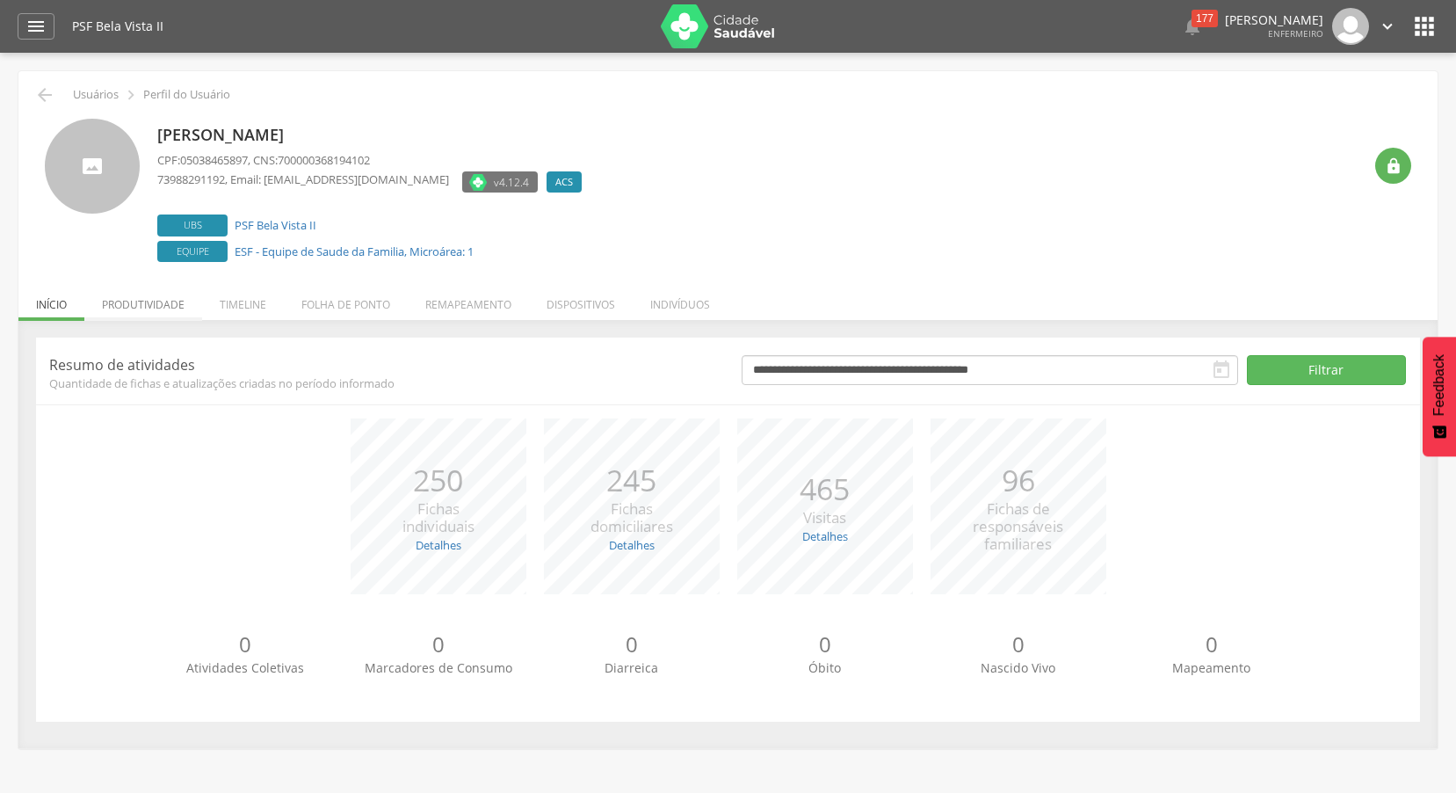
click at [186, 302] on li "Produtividade" at bounding box center [143, 299] width 118 height 41
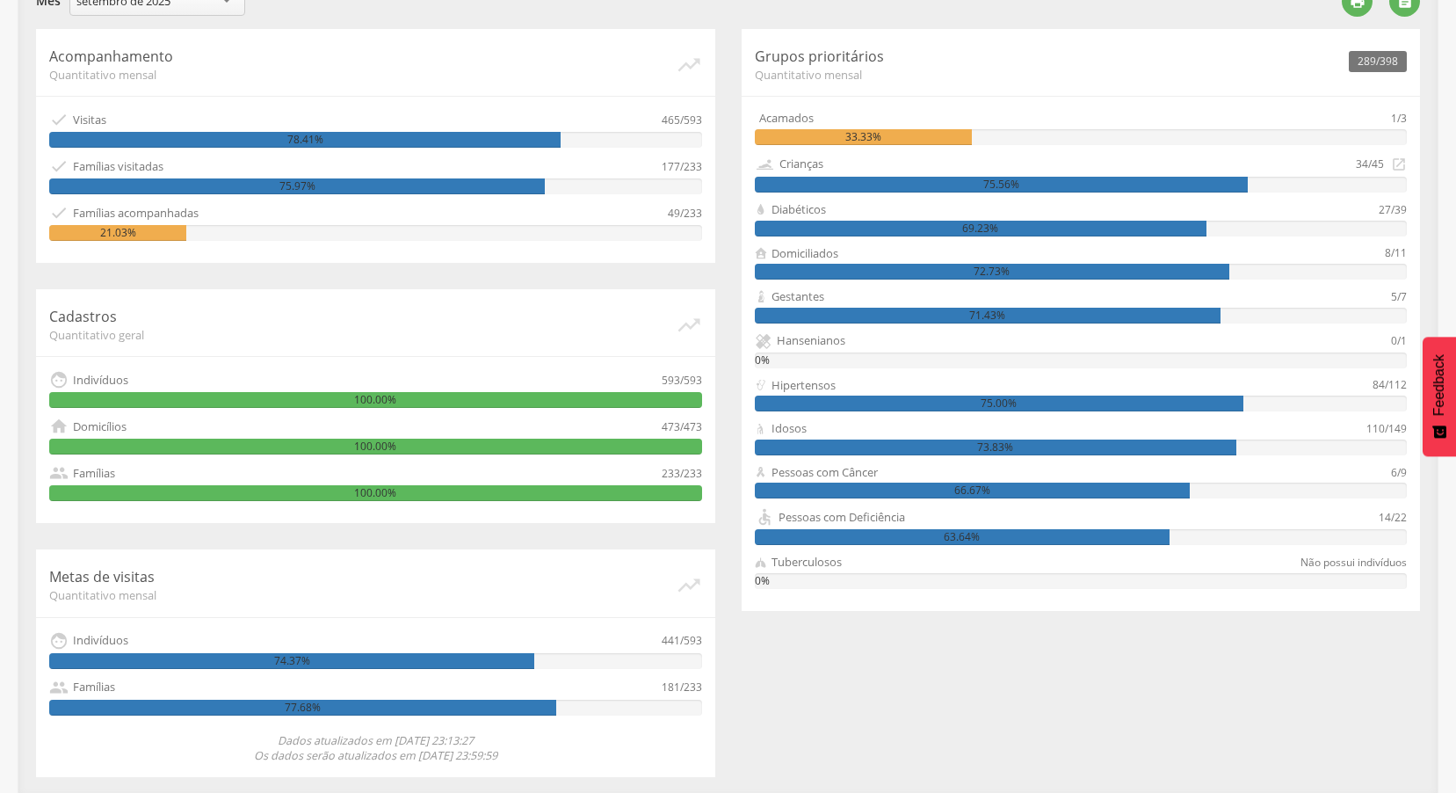
scroll to position [354, 0]
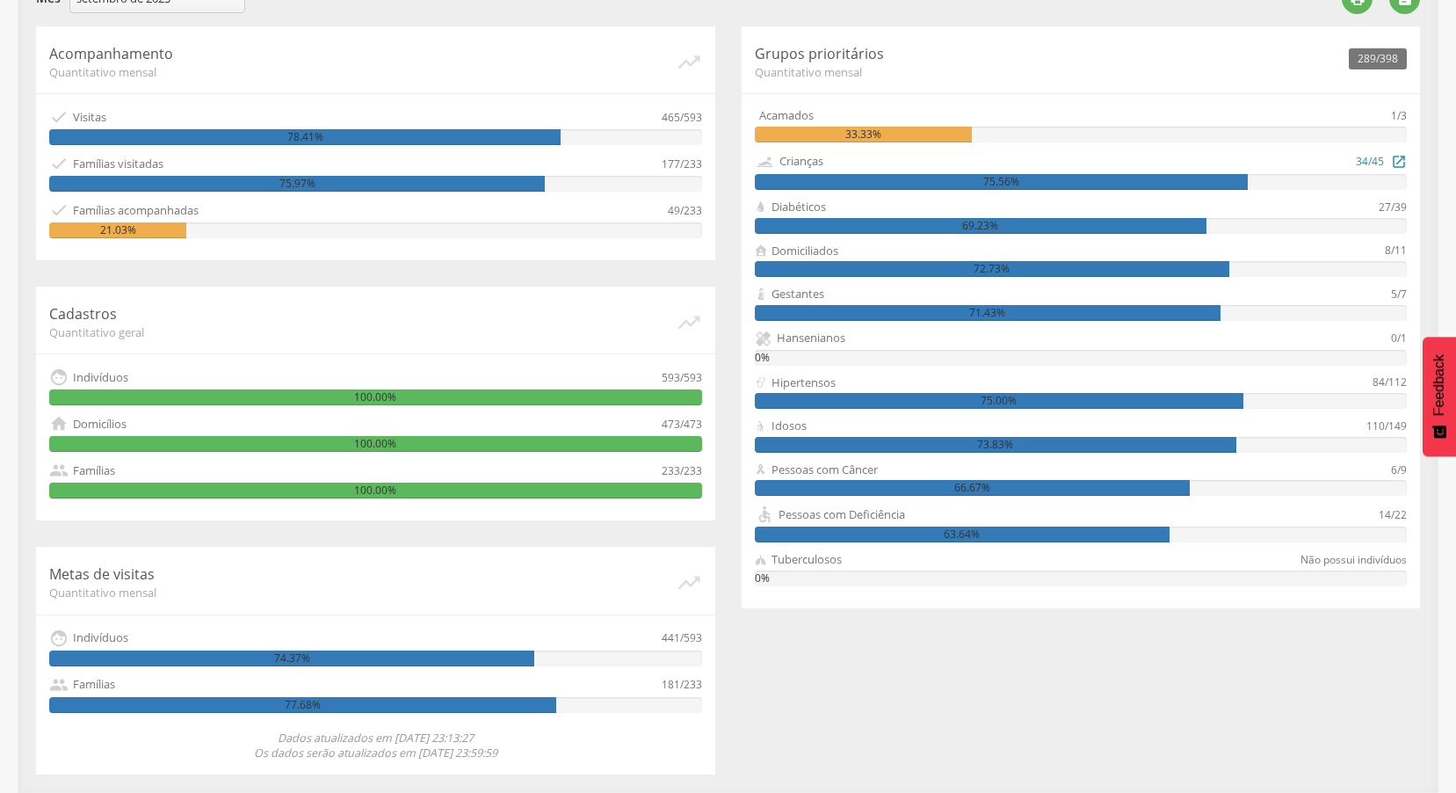
click at [1227, 173] on div "Crianças 34/45  75.56%" at bounding box center [1081, 170] width 653 height 39
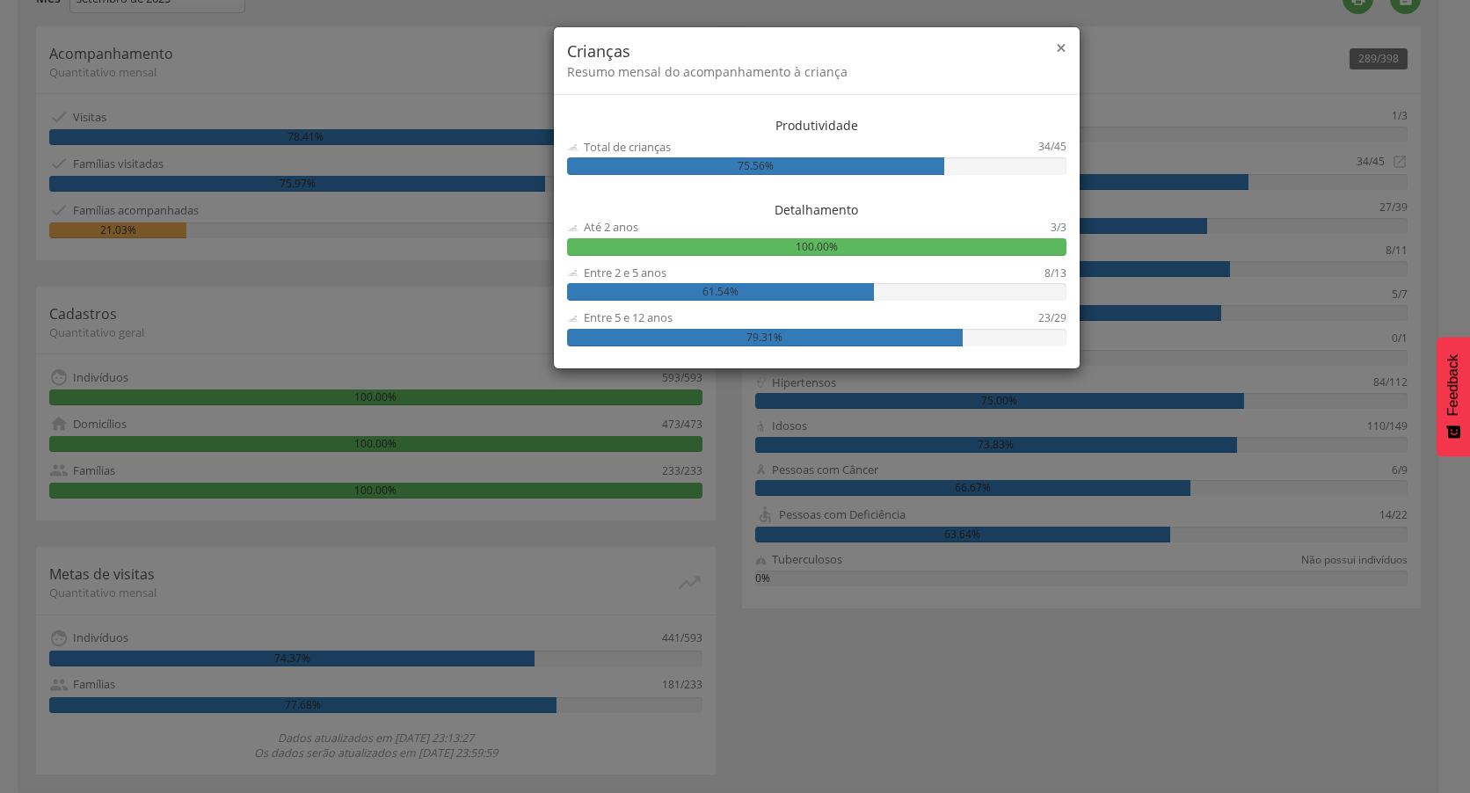
click at [1064, 49] on span "×" at bounding box center [1061, 47] width 11 height 25
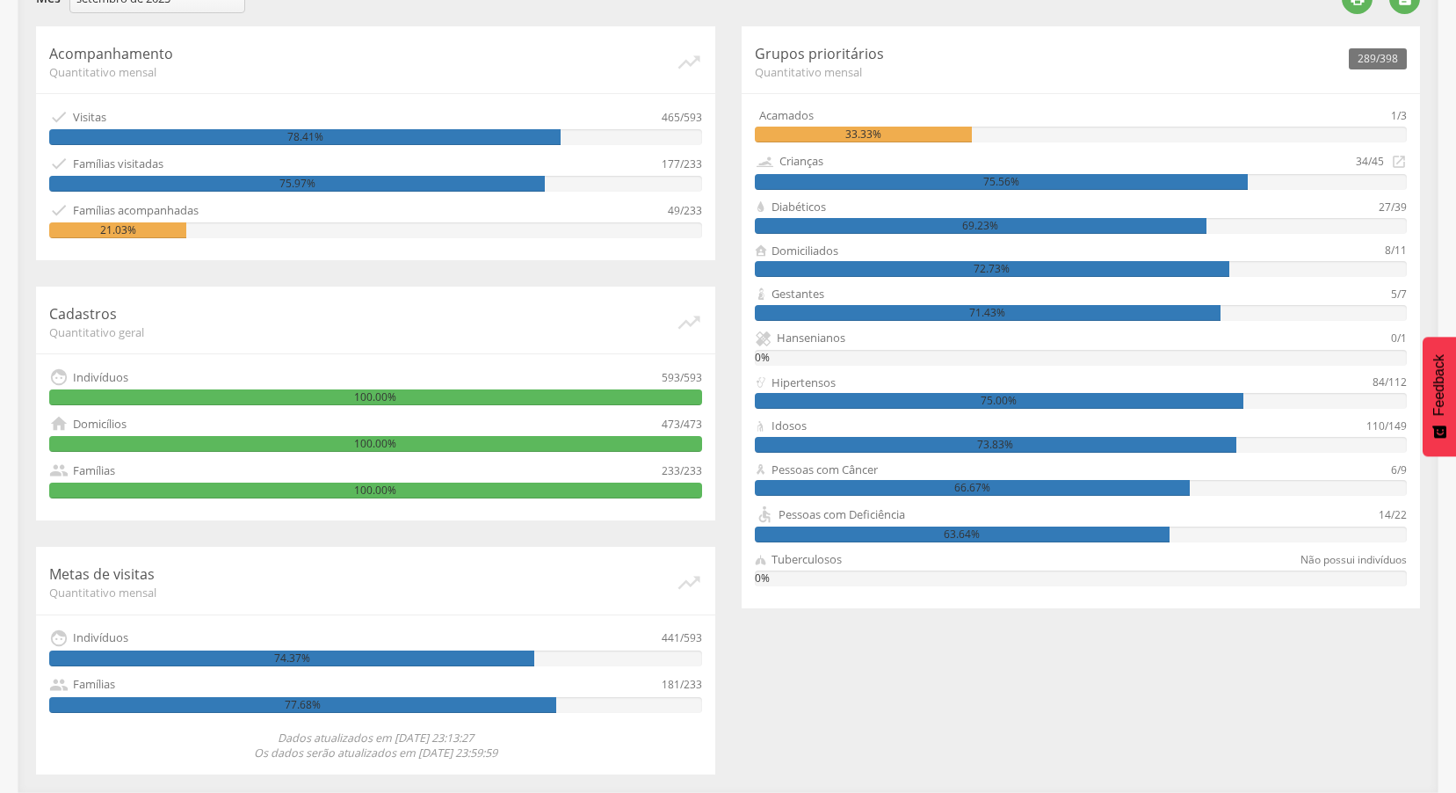
scroll to position [91, 0]
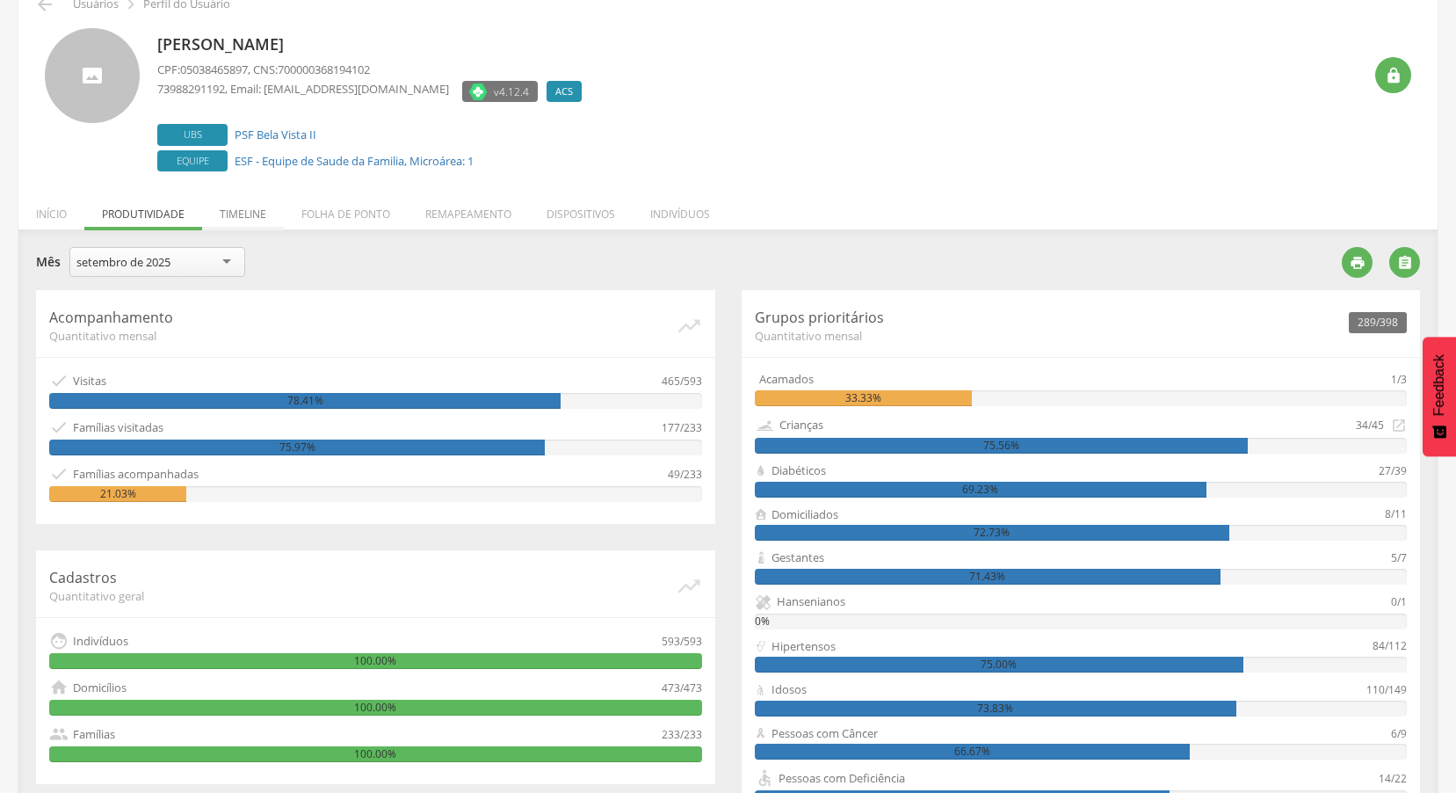
click at [243, 215] on li "Timeline" at bounding box center [243, 209] width 82 height 41
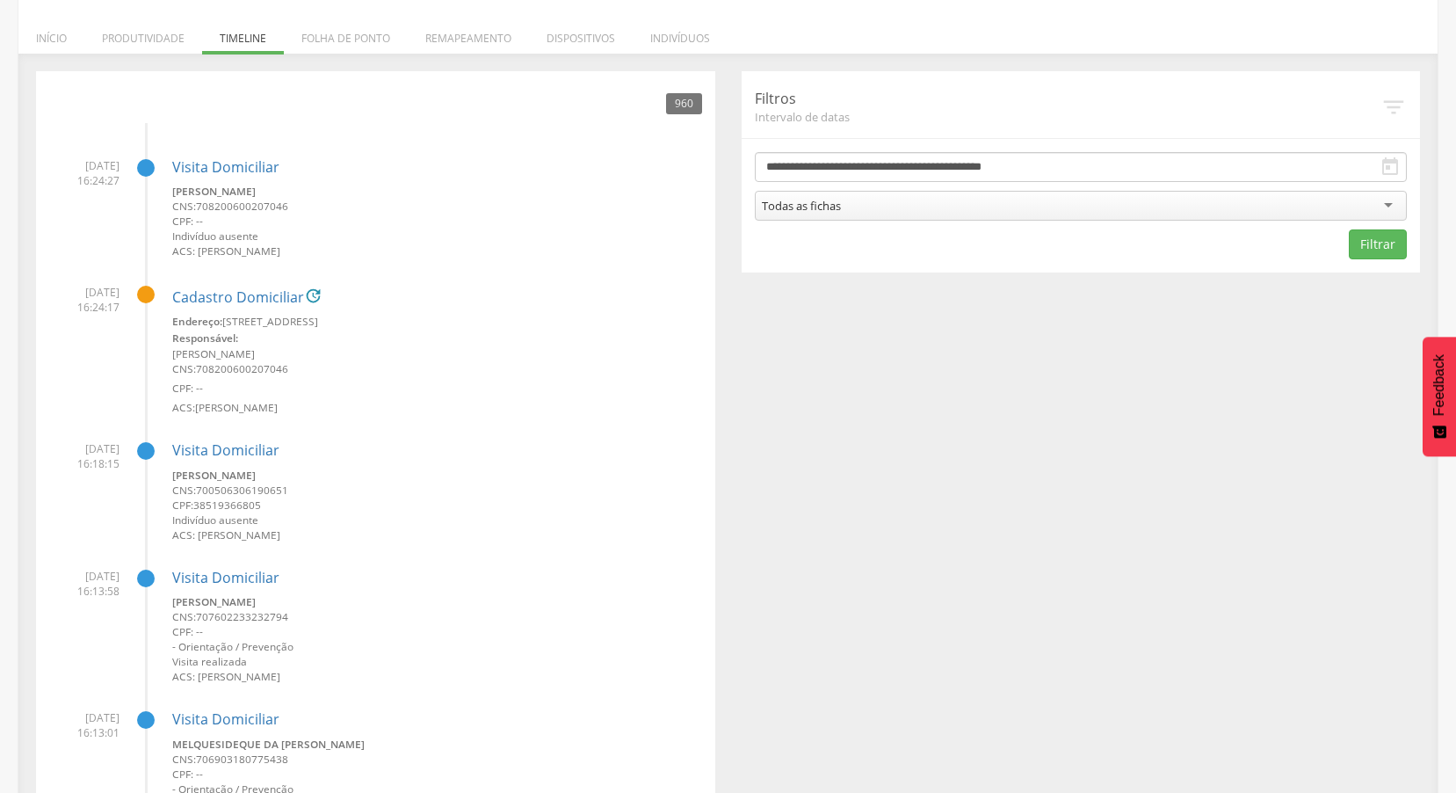
scroll to position [0, 0]
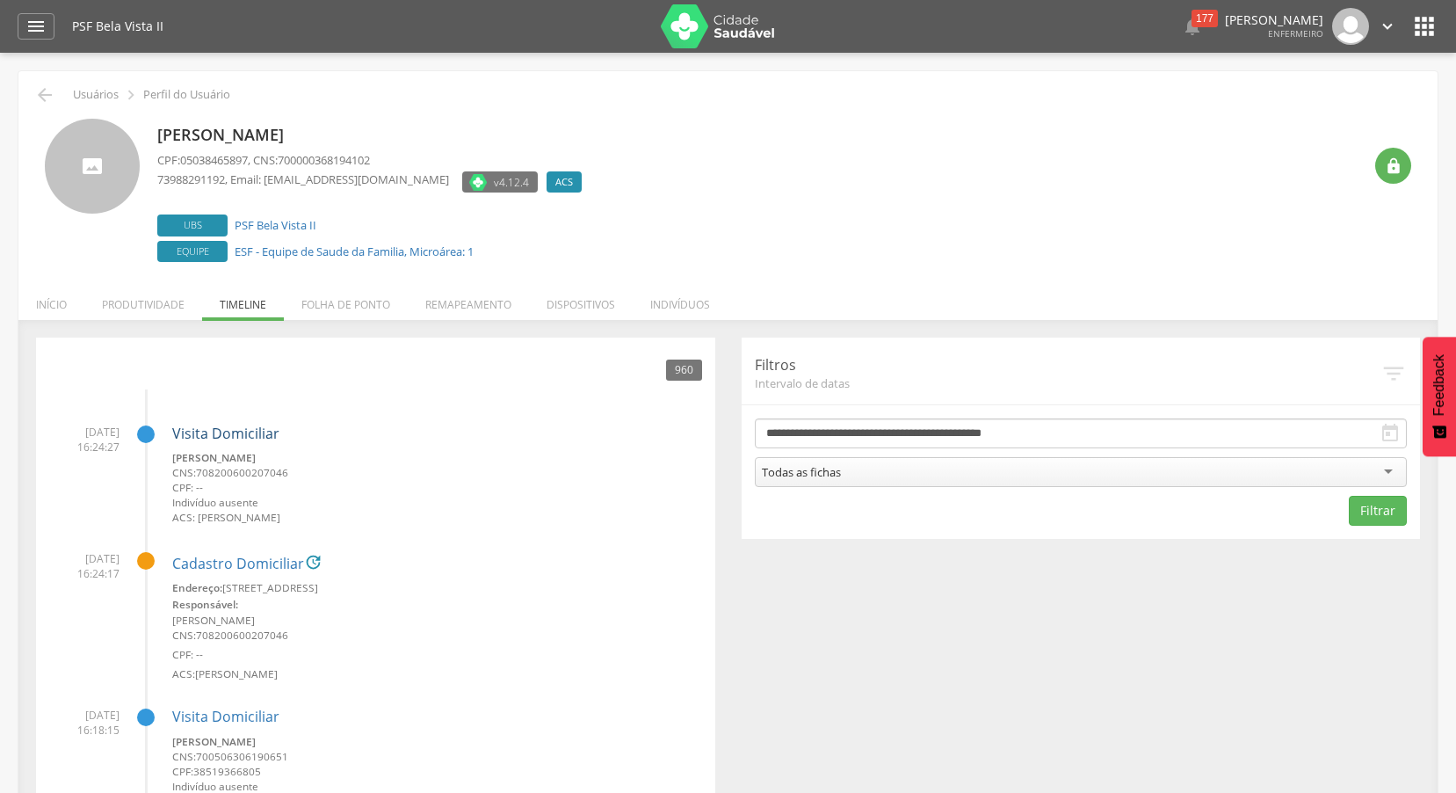
click at [207, 439] on link "Visita Domiciliar" at bounding box center [225, 433] width 107 height 19
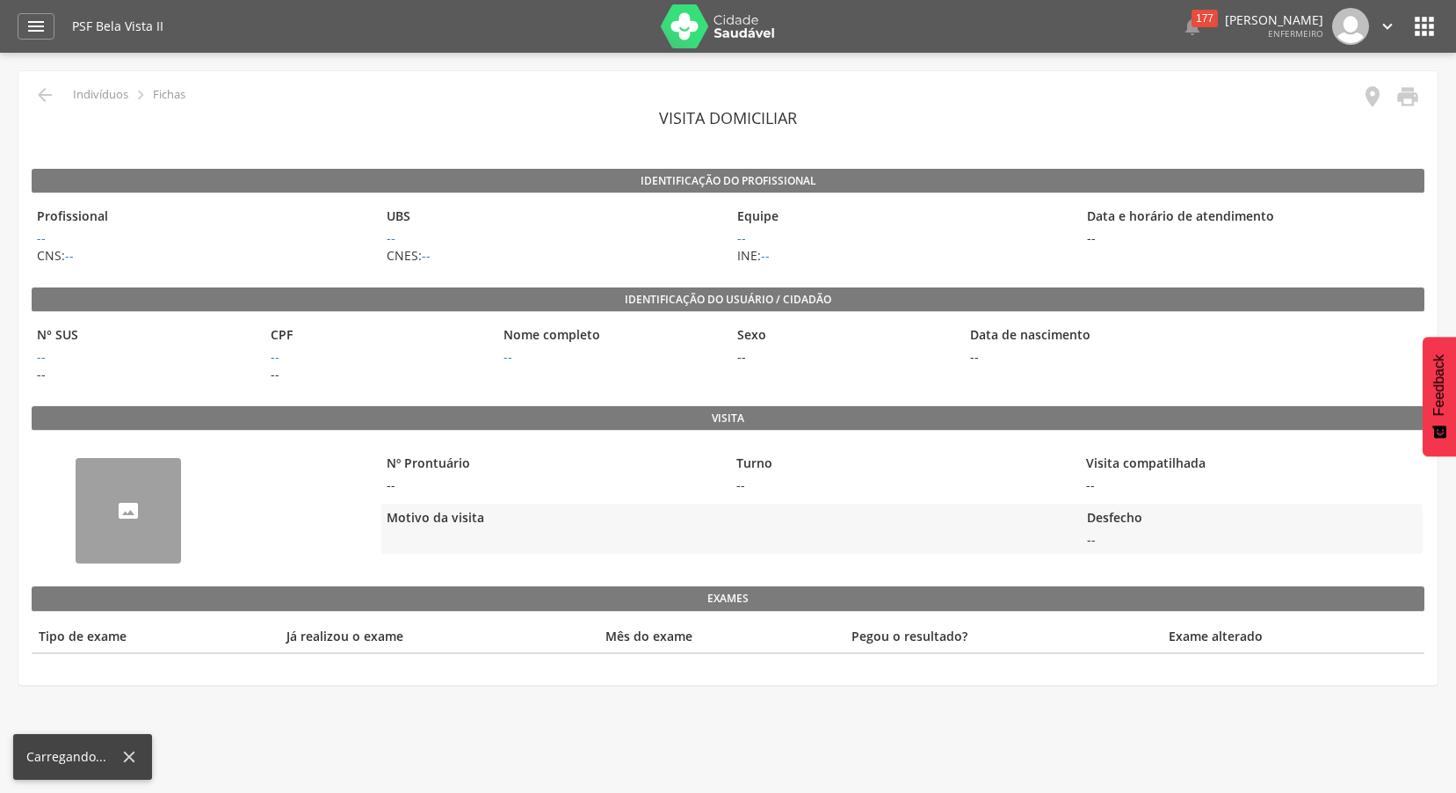
click at [207, 439] on div "Identificação do profissional Profissional -- CNS: -- UBS -- CNES: -- Equipe --…" at bounding box center [728, 411] width 1393 height 485
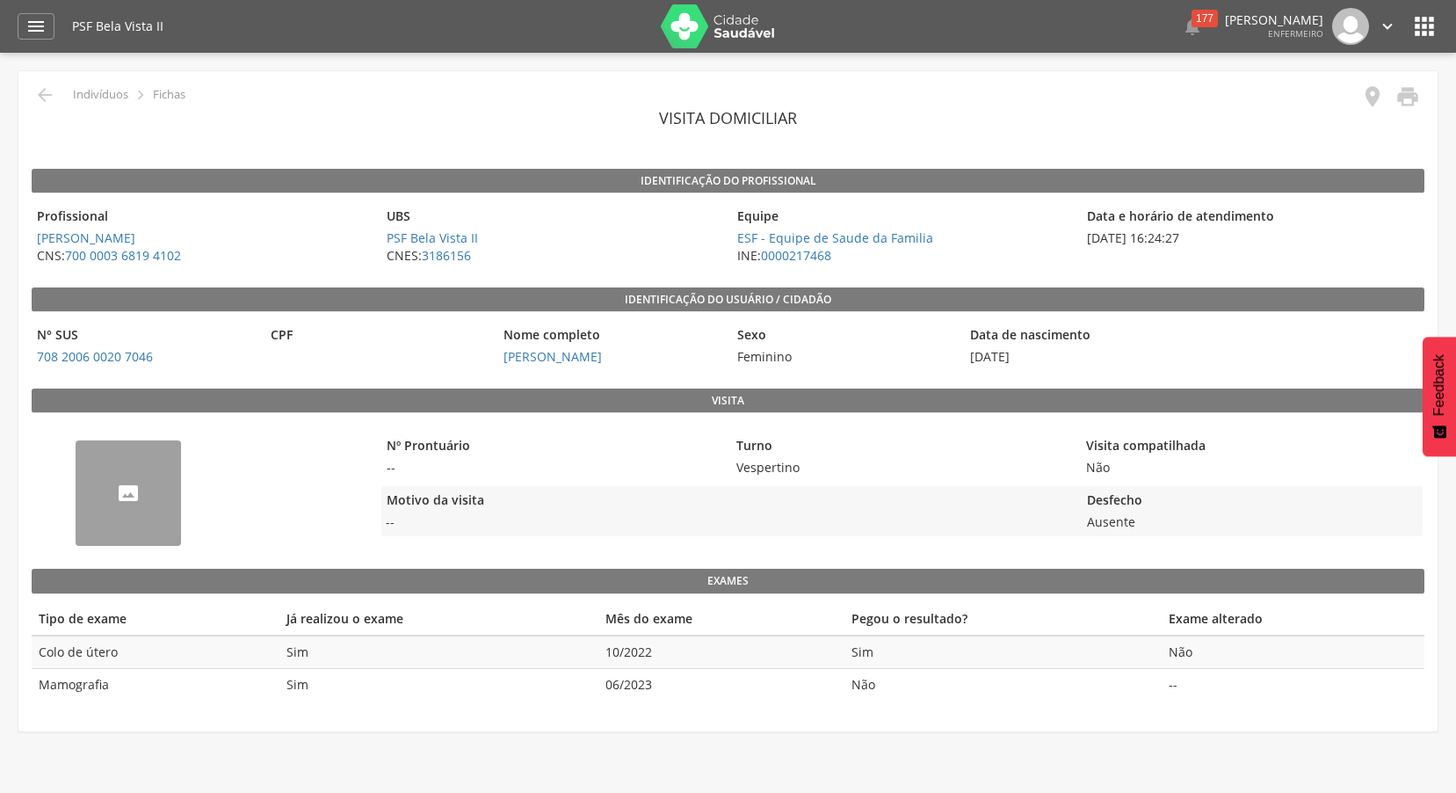
click at [143, 492] on div "--" at bounding box center [128, 492] width 105 height 105
click at [1365, 102] on icon "" at bounding box center [1373, 96] width 25 height 25
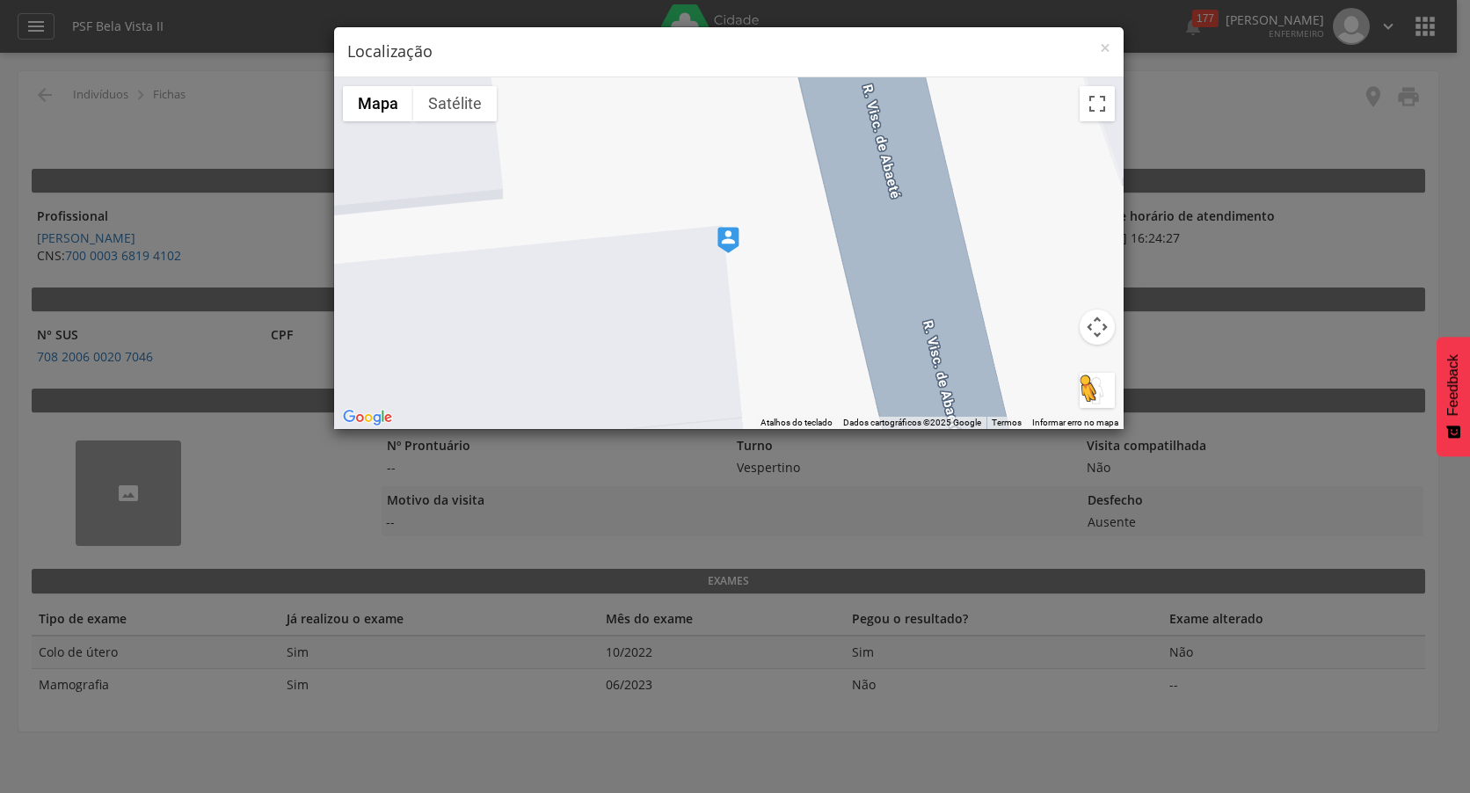
click at [1087, 394] on button "Arraste o Pegman até o mapa para abrir o Street View" at bounding box center [1096, 390] width 35 height 35
drag, startPoint x: 1087, startPoint y: 394, endPoint x: 788, endPoint y: 312, distance: 309.8
click at [788, 312] on div "Pressione as teclas Alt + Enter para ativar o recurso de arrastar com o teclado…" at bounding box center [728, 253] width 789 height 352
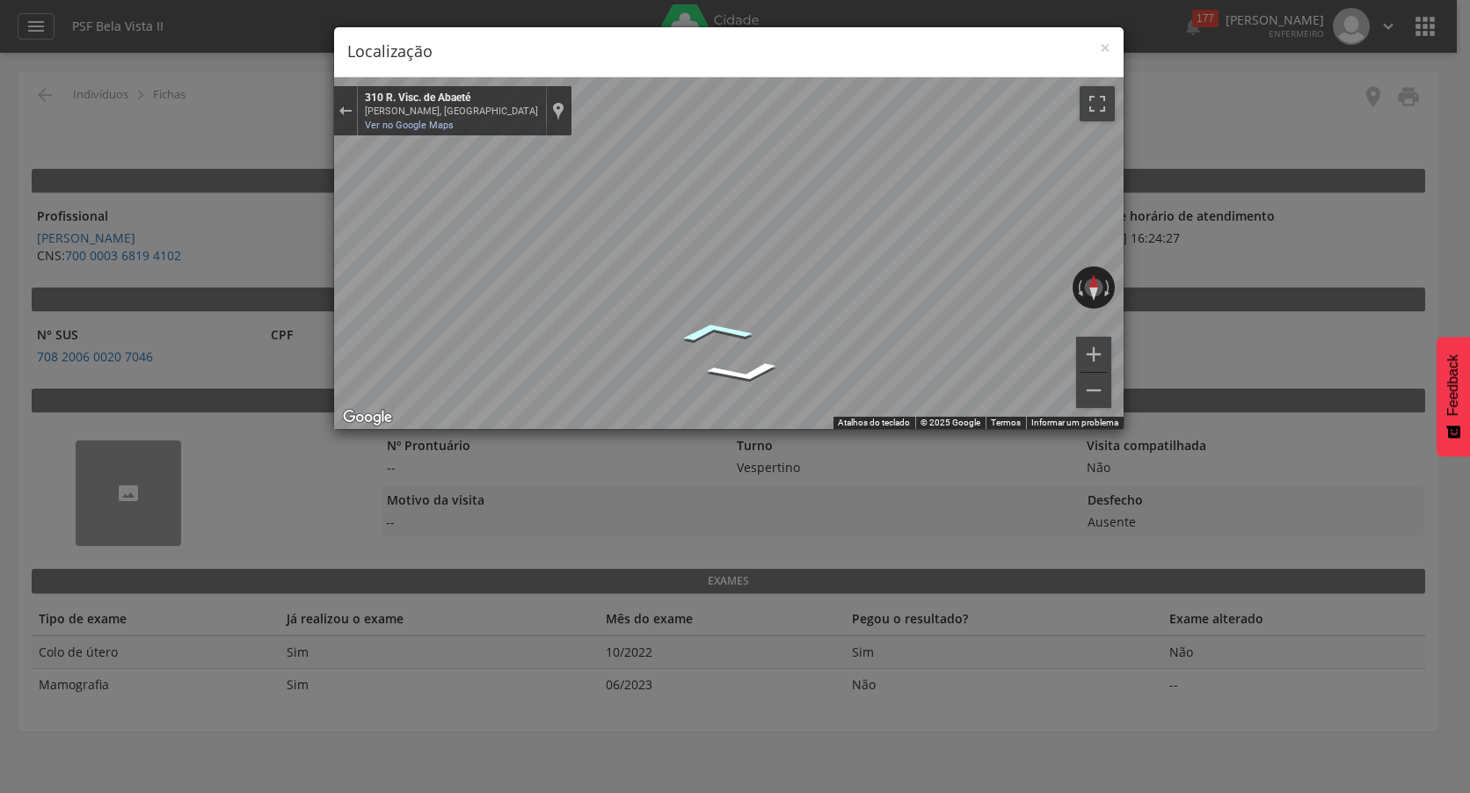
click at [700, 329] on icon "Ir para o norte, R. Visc. de Abaeté" at bounding box center [715, 332] width 120 height 32
click at [700, 329] on icon "Ir para o norte, R. Visc. de Abaeté" at bounding box center [715, 331] width 119 height 31
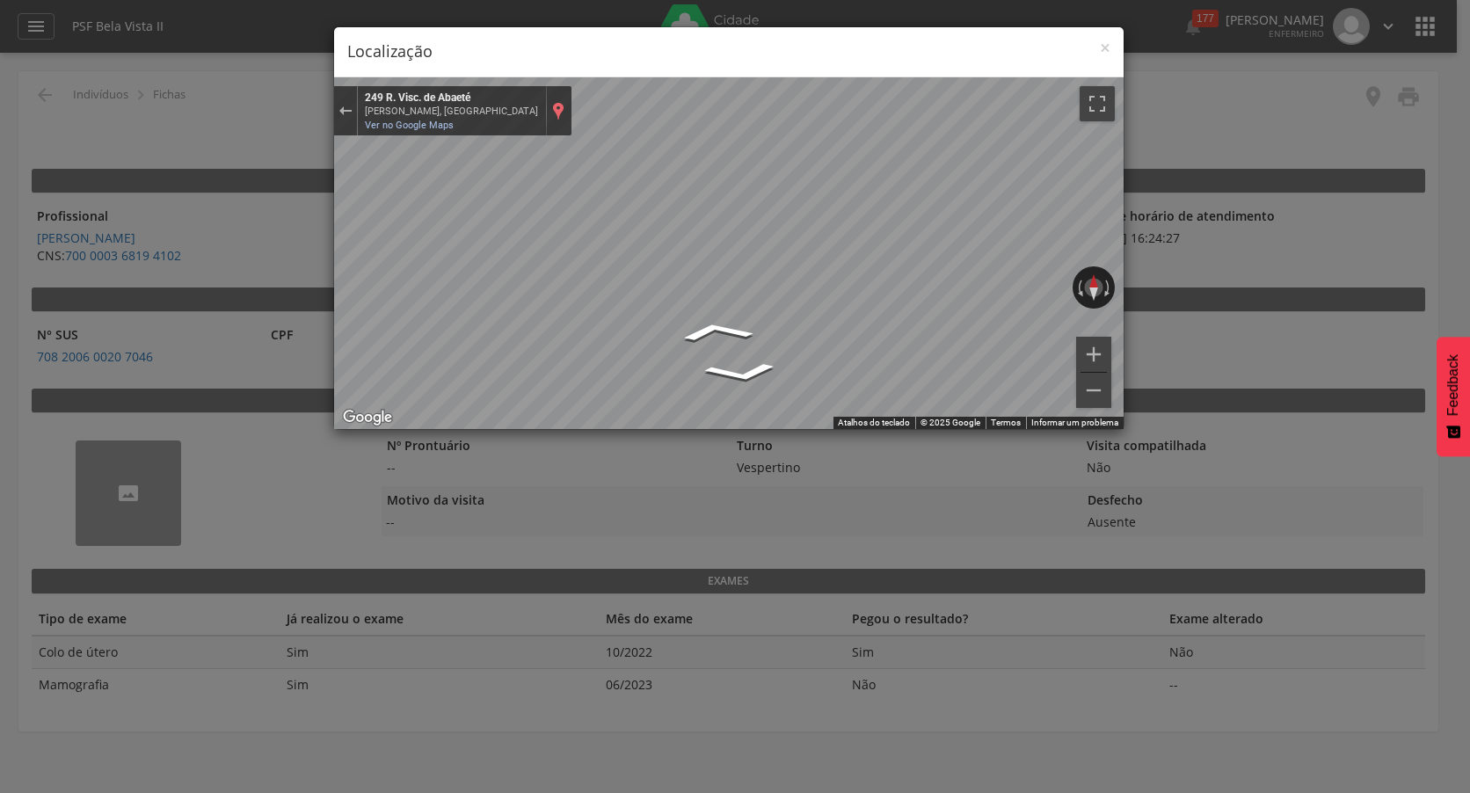
click at [552, 113] on div "Exibir localização no mapa" at bounding box center [558, 110] width 12 height 19
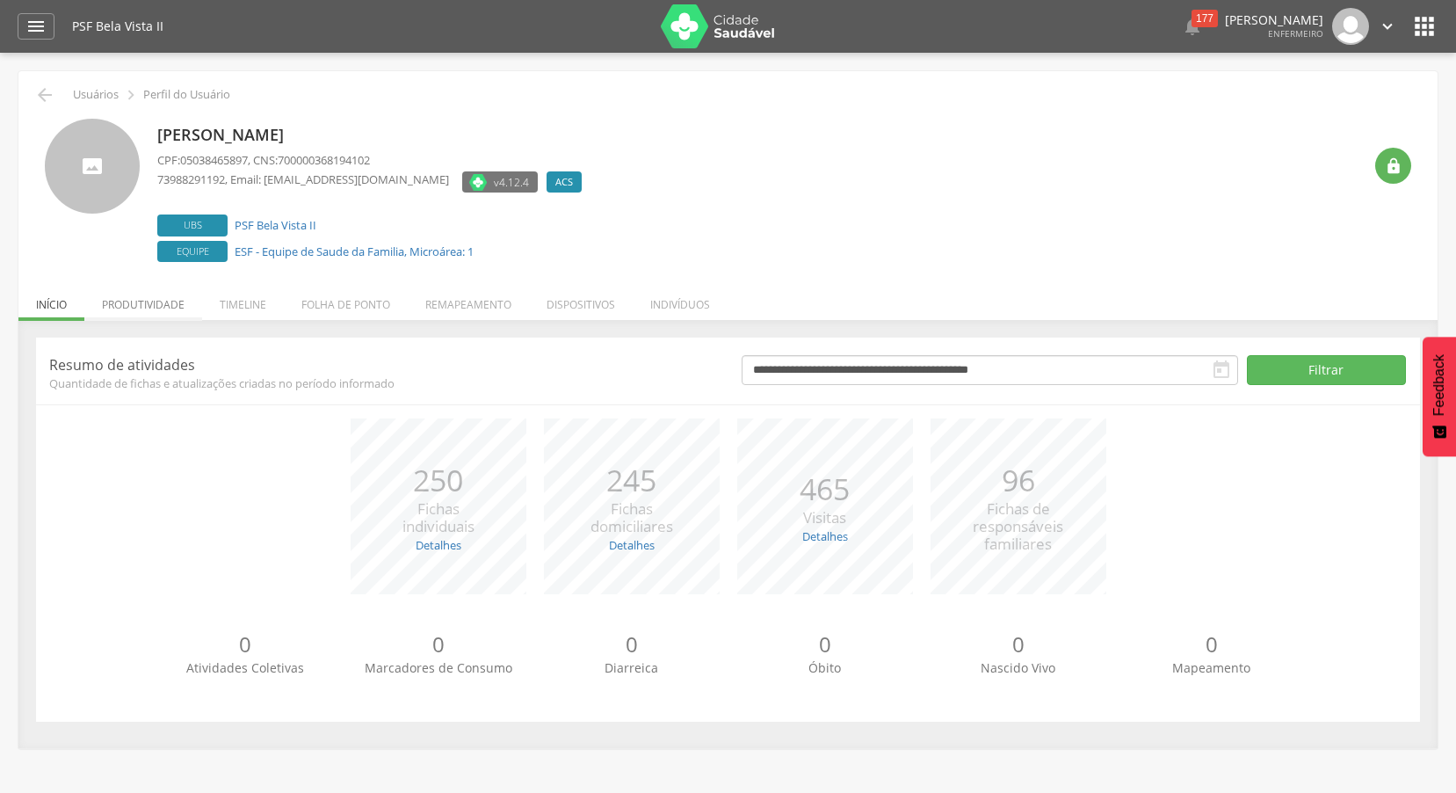
click at [143, 315] on li "Produtividade" at bounding box center [143, 299] width 118 height 41
click at [178, 310] on li "Produtividade" at bounding box center [143, 299] width 118 height 41
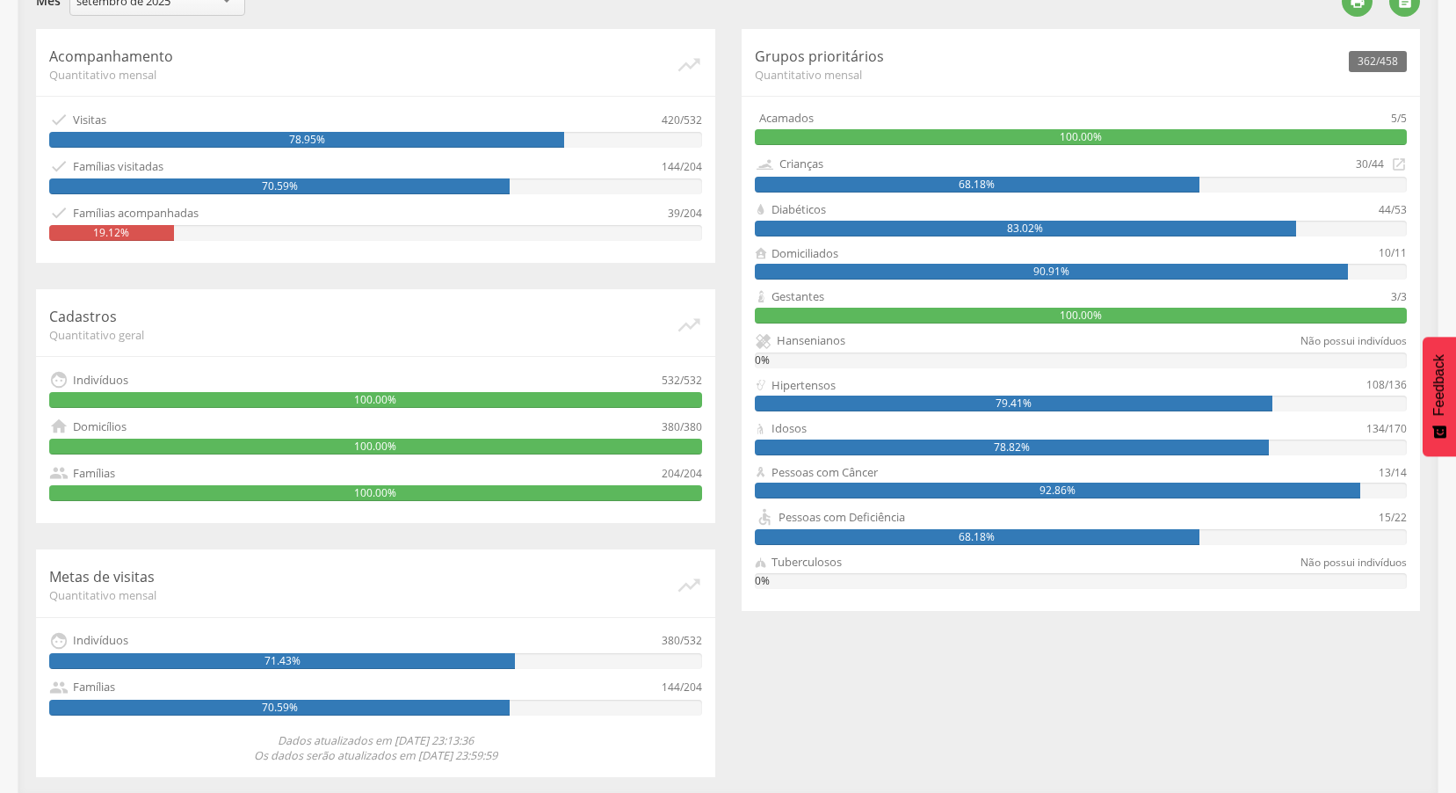
scroll to position [354, 0]
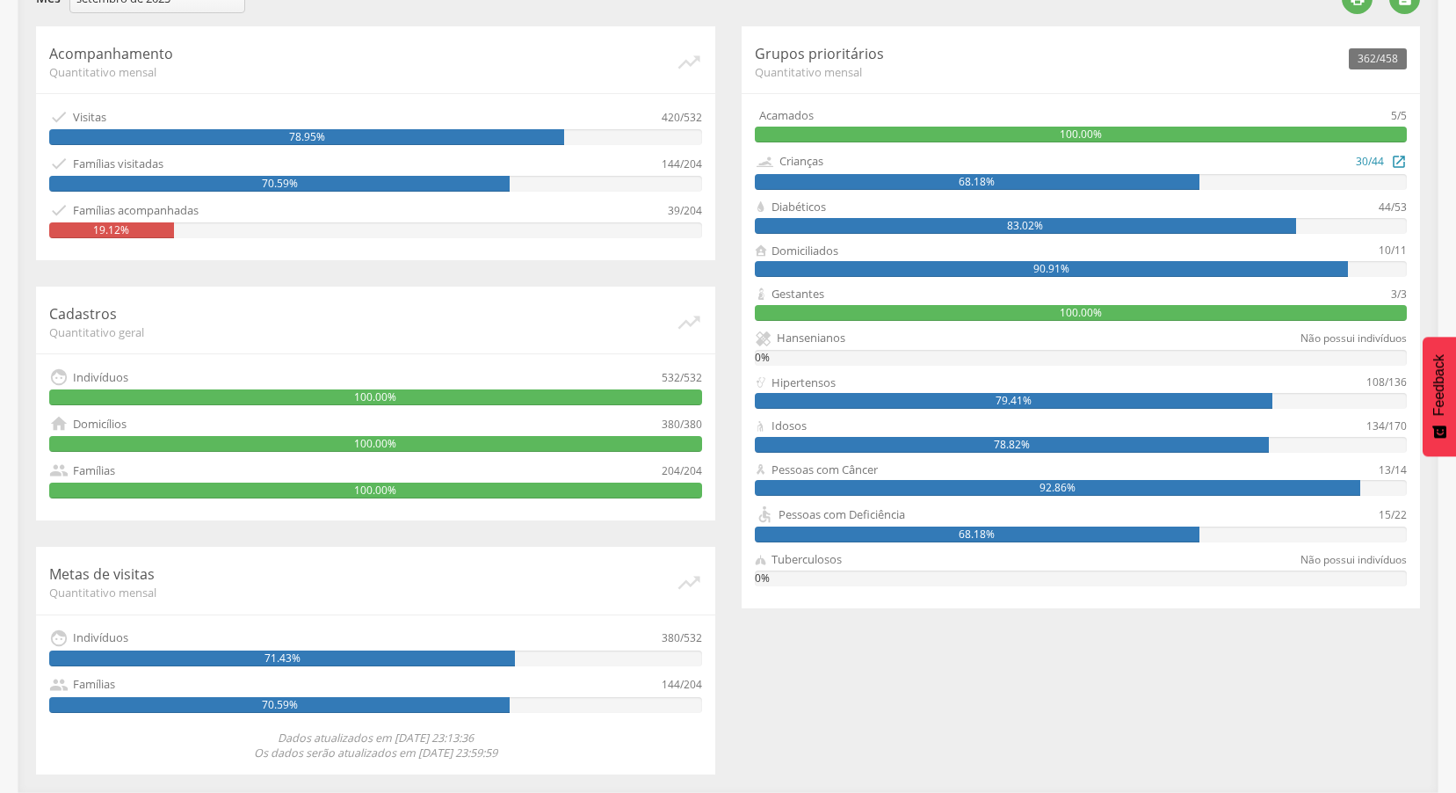
click at [1093, 182] on div "68.18%" at bounding box center [977, 182] width 445 height 16
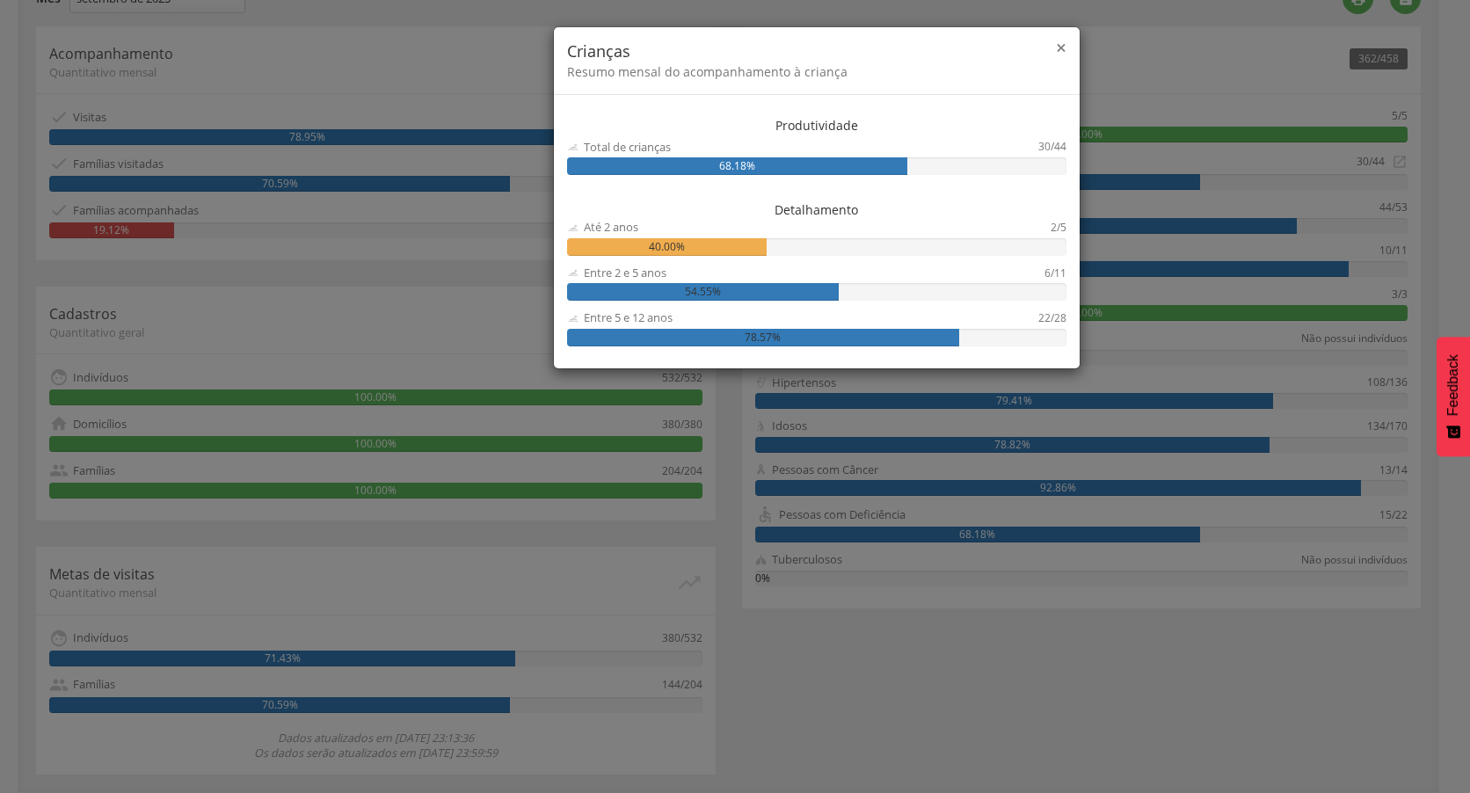
click at [1061, 52] on span "×" at bounding box center [1061, 47] width 11 height 25
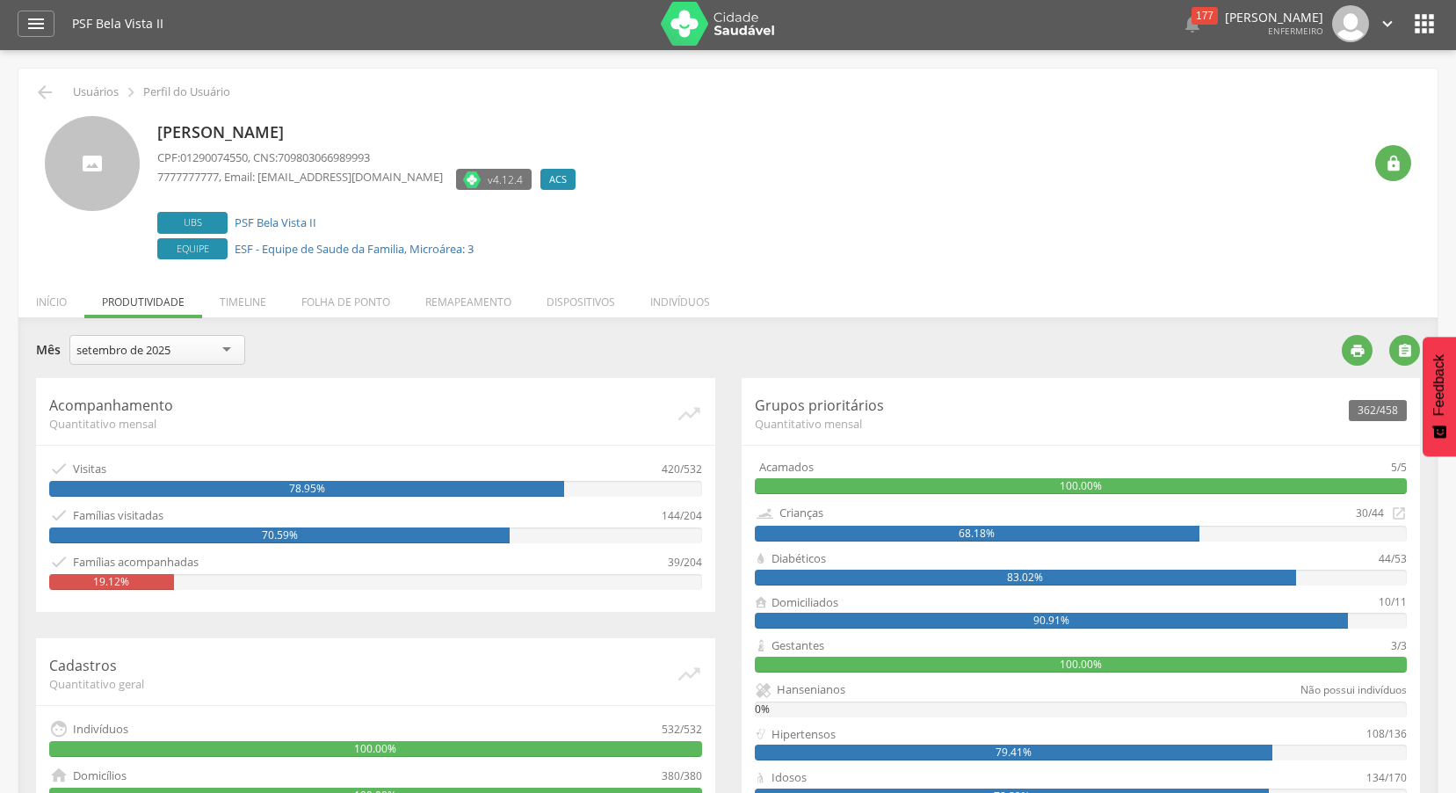
scroll to position [0, 0]
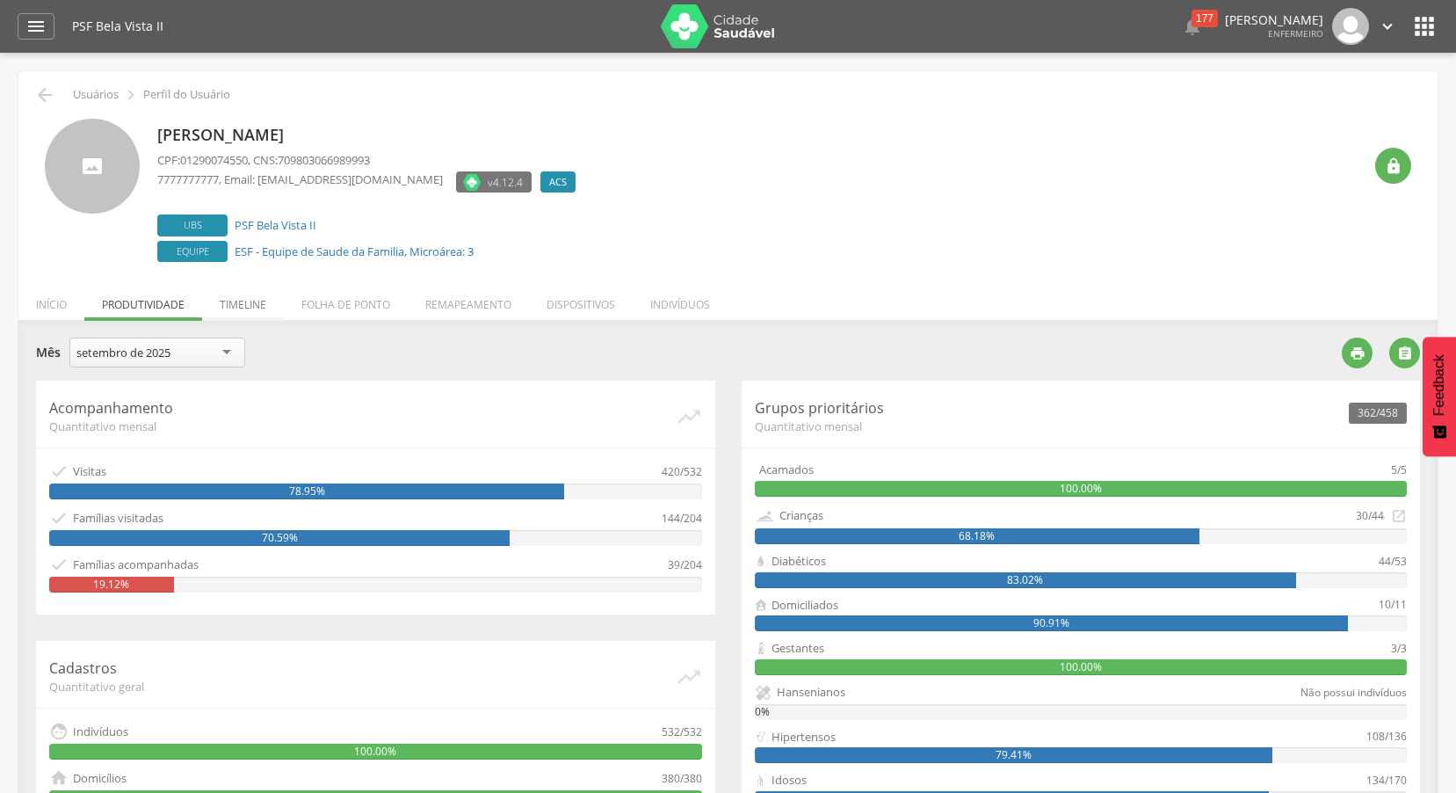
click at [253, 299] on li "Timeline" at bounding box center [243, 299] width 82 height 41
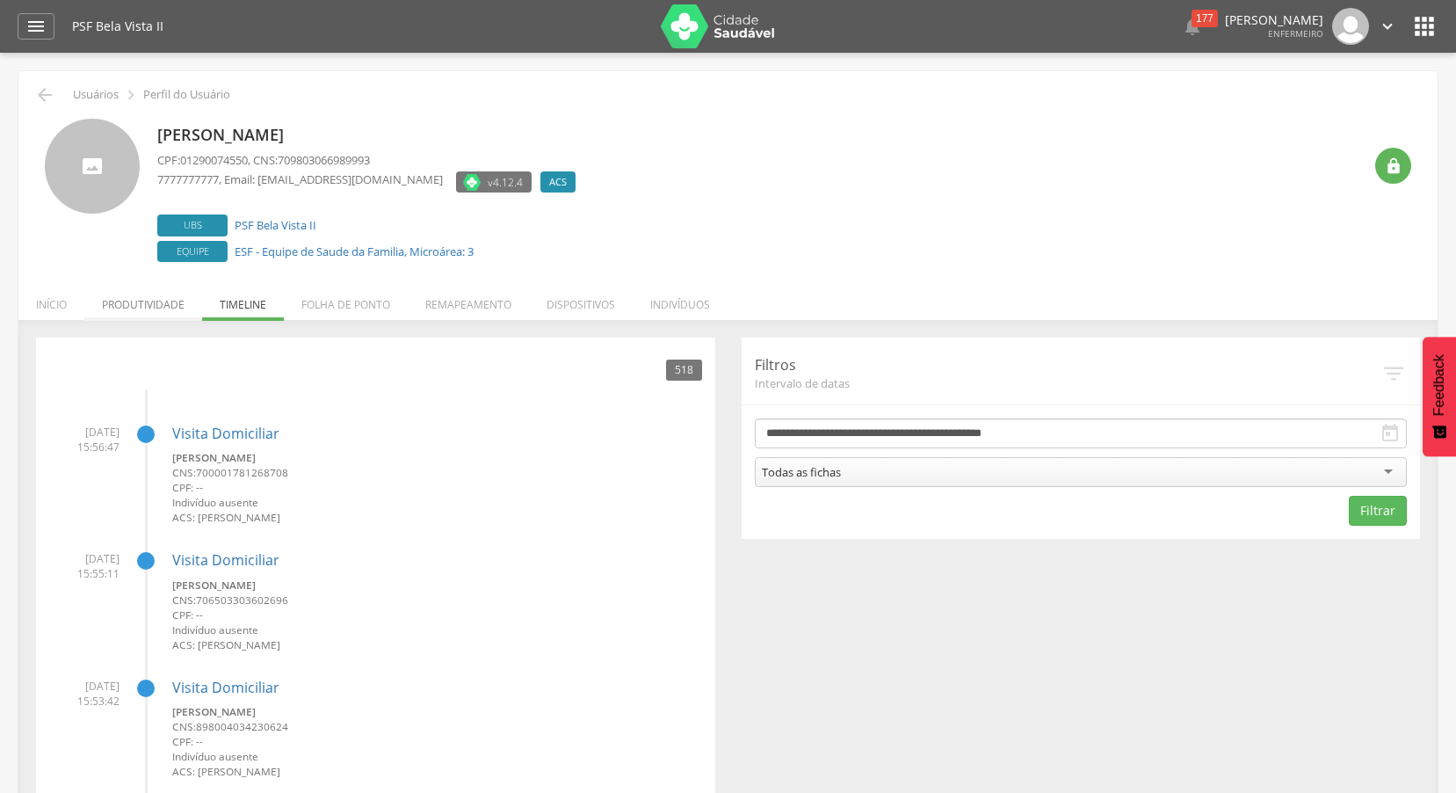
click at [171, 304] on li "Produtividade" at bounding box center [143, 299] width 118 height 41
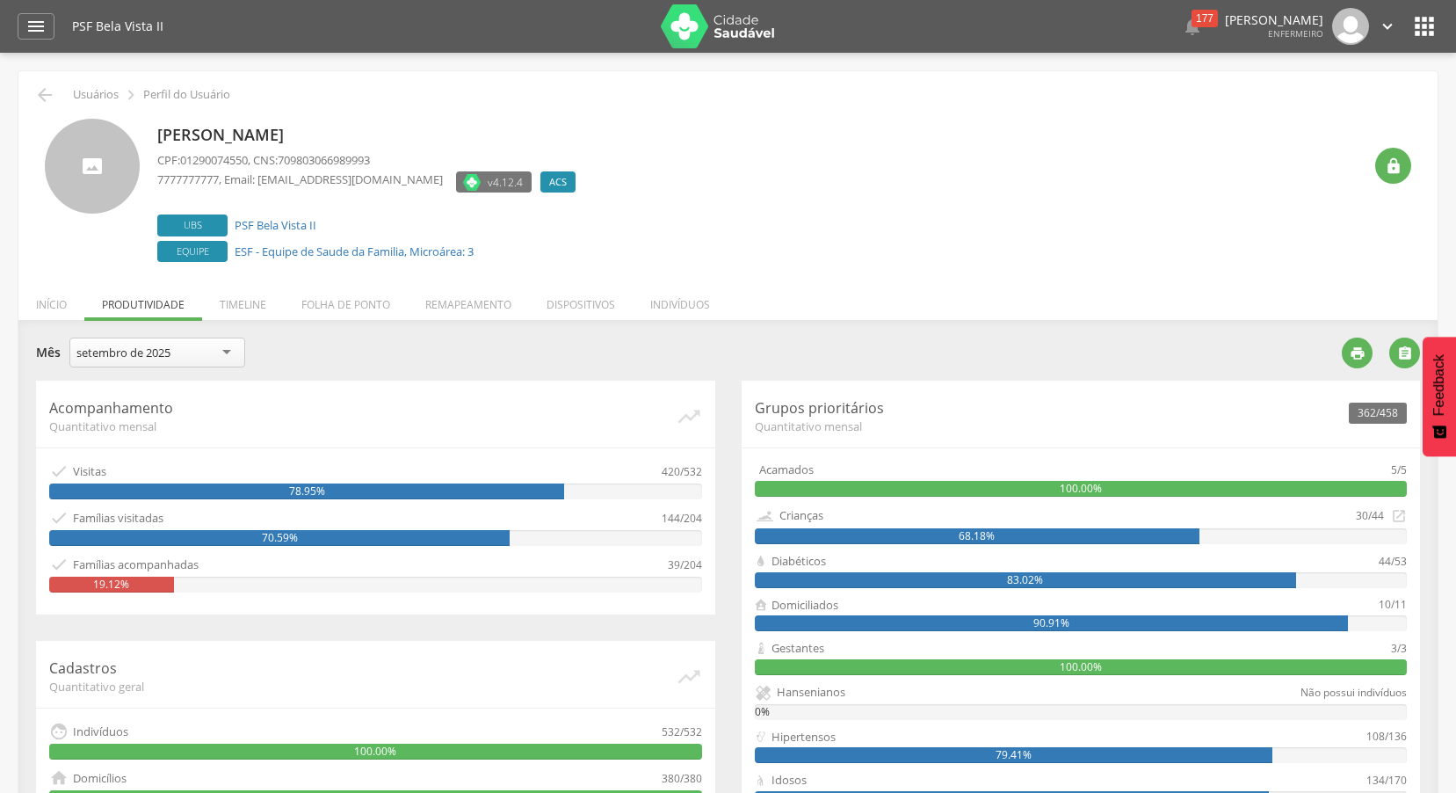
click at [1383, 22] on icon "" at bounding box center [1387, 26] width 19 height 19
click at [1341, 105] on link "Sair" at bounding box center [1327, 102] width 139 height 22
